Goal: Task Accomplishment & Management: Manage account settings

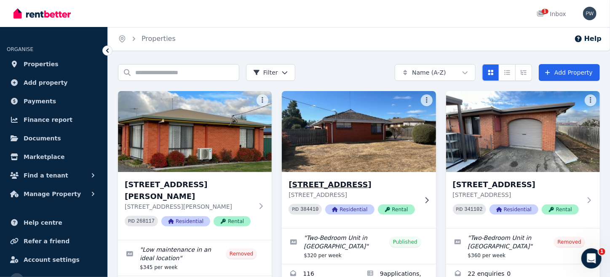
click at [354, 137] on img at bounding box center [359, 131] width 162 height 85
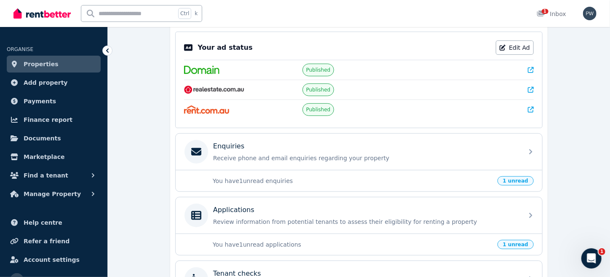
scroll to position [191, 0]
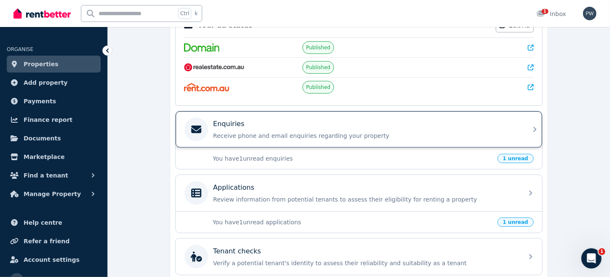
click at [233, 120] on p "Enquiries" at bounding box center [228, 124] width 31 height 10
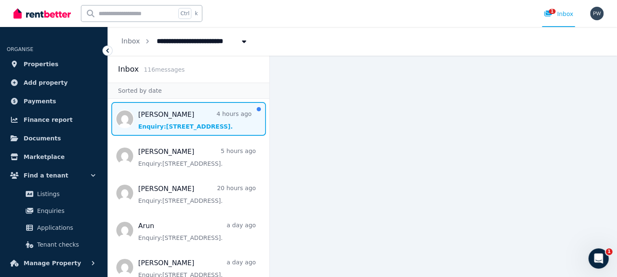
click at [162, 126] on span "Message list" at bounding box center [188, 119] width 161 height 34
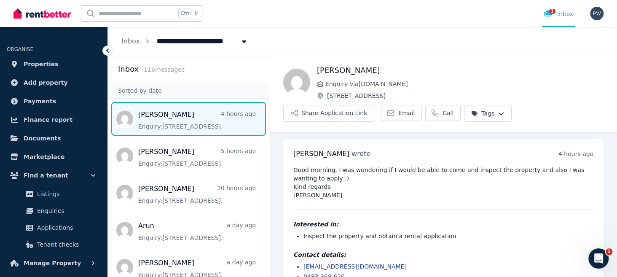
scroll to position [20, 0]
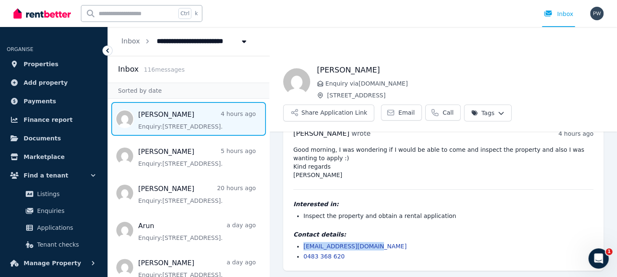
drag, startPoint x: 303, startPoint y: 246, endPoint x: 382, endPoint y: 240, distance: 79.4
click at [382, 240] on div "Contact details: [EMAIL_ADDRESS][DOMAIN_NAME] 0483 368 620" at bounding box center [443, 245] width 300 height 30
copy link "[EMAIL_ADDRESS][DOMAIN_NAME]"
click at [367, 171] on pre "Good morning, I was wondering if I would be able to come and inspect the proper…" at bounding box center [443, 162] width 300 height 34
click at [108, 50] on icon at bounding box center [107, 50] width 8 height 8
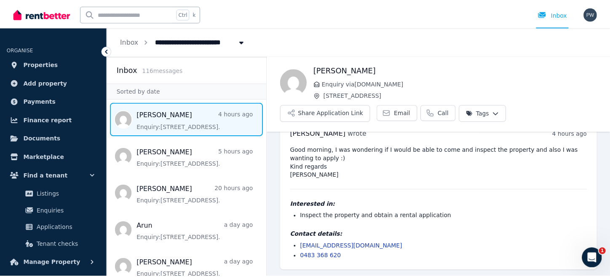
scroll to position [0, 0]
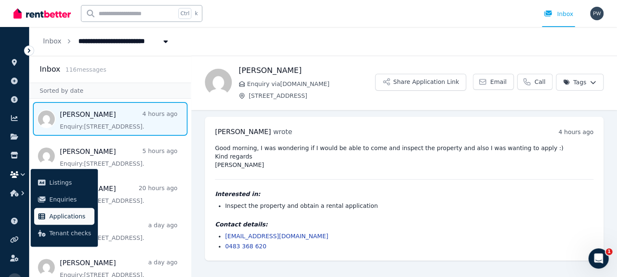
click at [67, 217] on span "Applications" at bounding box center [70, 216] width 42 height 10
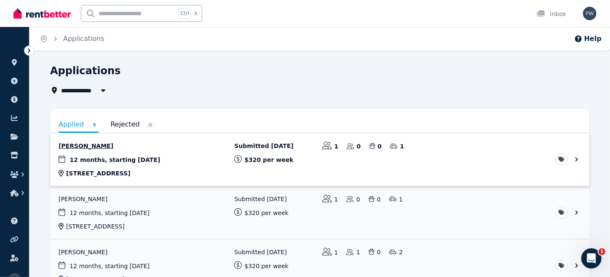
click at [79, 147] on link "View application: Mia Gillies" at bounding box center [320, 159] width 540 height 53
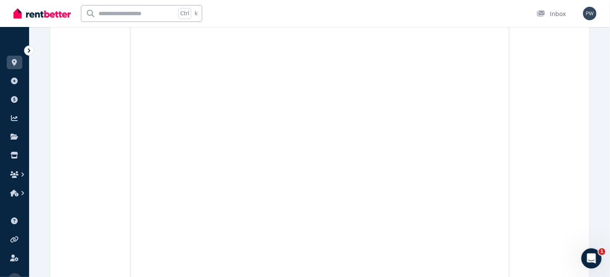
scroll to position [5377, 0]
click at [591, 12] on img "button" at bounding box center [589, 13] width 13 height 13
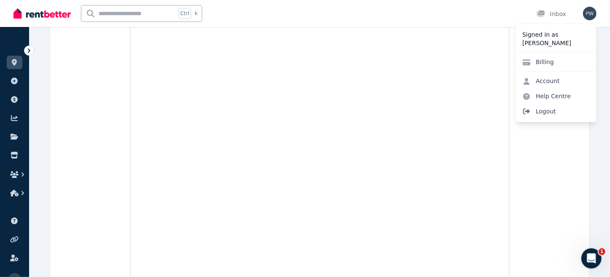
click at [546, 111] on span "Logout" at bounding box center [556, 111] width 81 height 15
